Goal: Task Accomplishment & Management: Complete application form

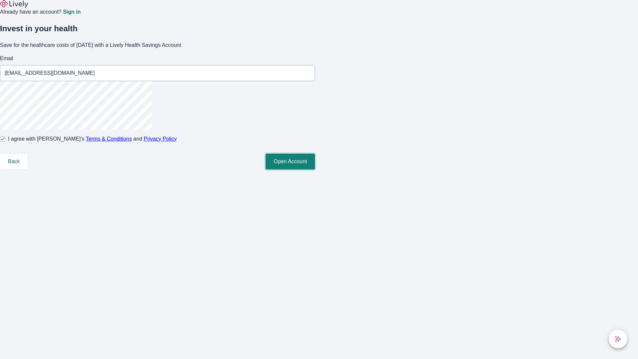
click at [315, 170] on button "Open Account" at bounding box center [291, 162] width 50 height 16
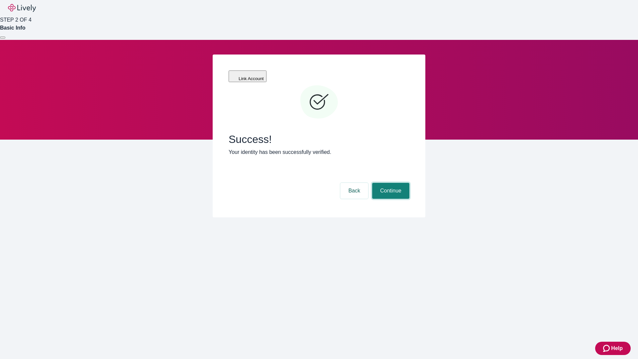
click at [390, 183] on button "Continue" at bounding box center [390, 191] width 37 height 16
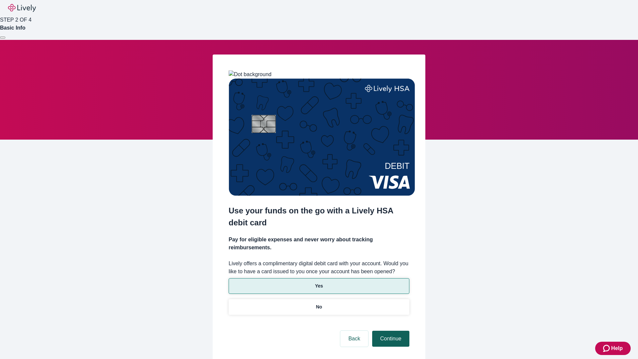
click at [319, 304] on p "No" at bounding box center [319, 307] width 6 height 7
click at [390, 331] on button "Continue" at bounding box center [390, 339] width 37 height 16
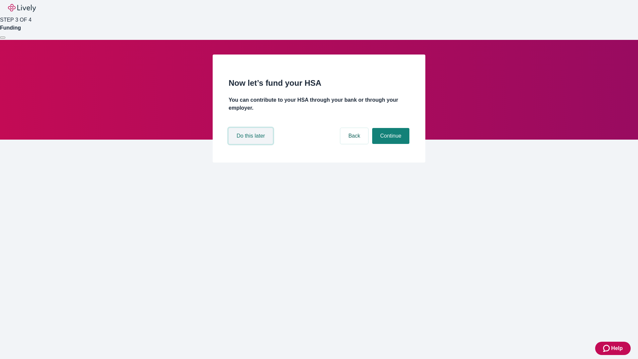
click at [252, 144] on button "Do this later" at bounding box center [251, 136] width 44 height 16
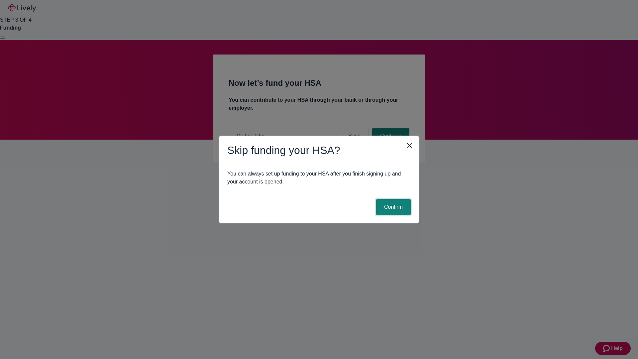
click at [393, 207] on button "Confirm" at bounding box center [393, 207] width 35 height 16
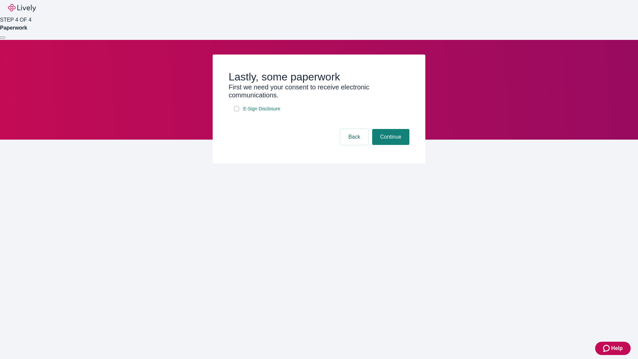
click at [237, 111] on input "E-Sign Disclosure" at bounding box center [236, 108] width 5 height 5
checkbox input "true"
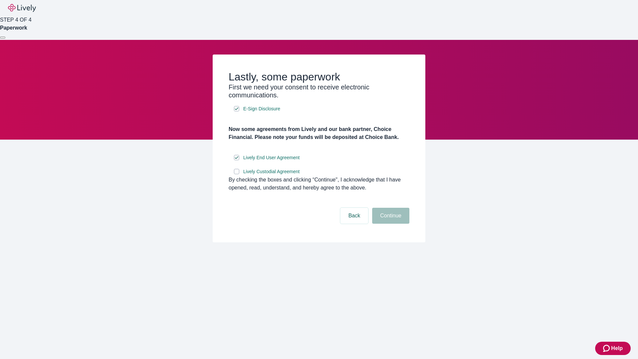
click at [237, 174] on input "Lively Custodial Agreement" at bounding box center [236, 171] width 5 height 5
checkbox input "true"
click at [390, 224] on button "Continue" at bounding box center [390, 216] width 37 height 16
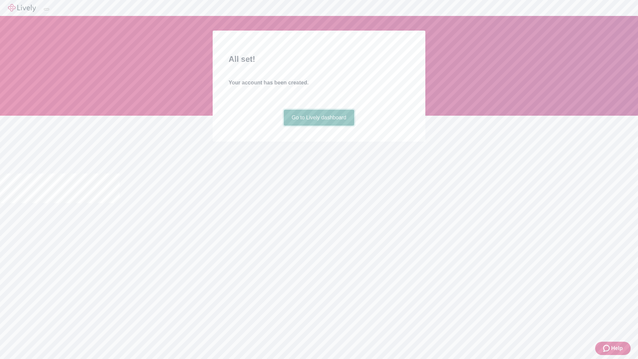
click at [319, 126] on link "Go to Lively dashboard" at bounding box center [319, 118] width 71 height 16
